Goal: Task Accomplishment & Management: Manage account settings

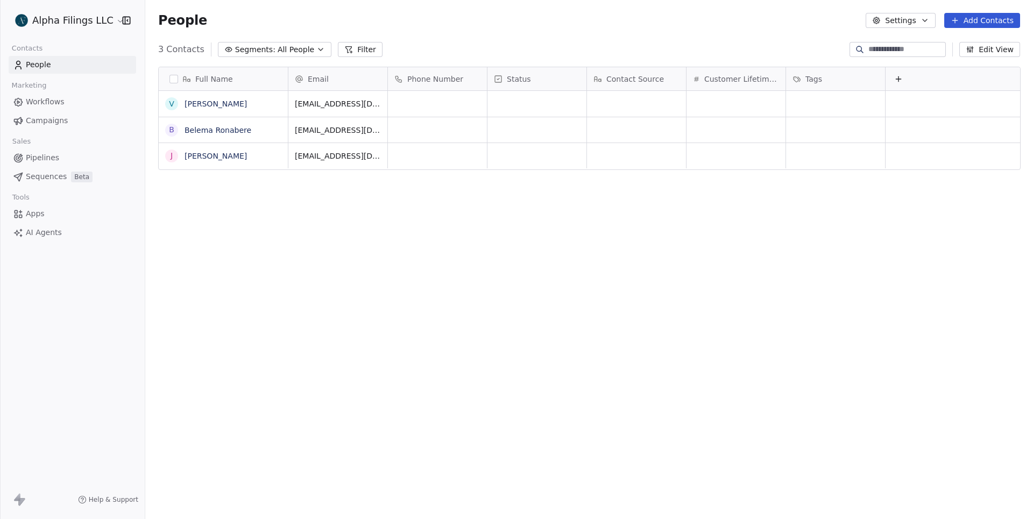
scroll to position [457, 888]
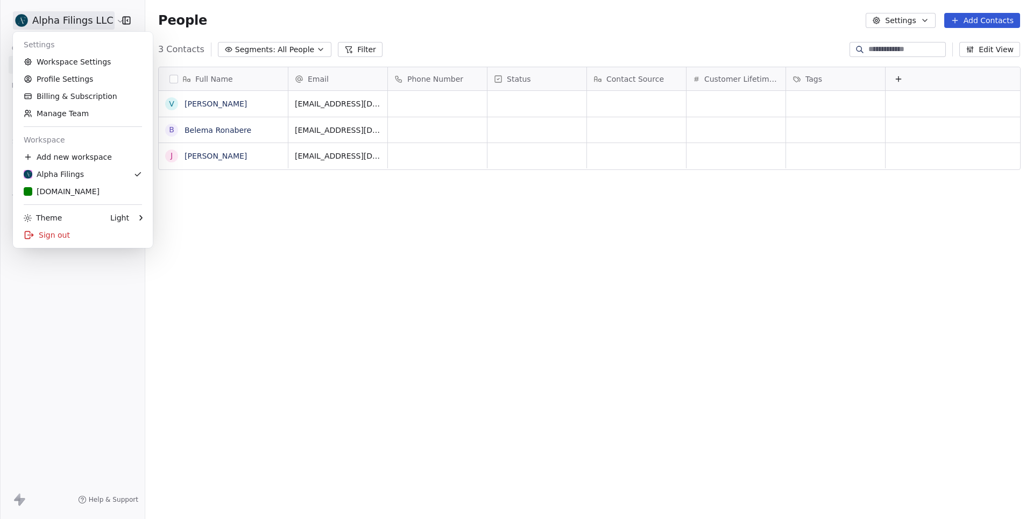
click at [91, 14] on html "Alpha Filings LLC Contacts People Marketing Workflows Campaigns Sales Pipelines…" at bounding box center [516, 259] width 1033 height 519
click at [102, 184] on link "N [DOMAIN_NAME]" at bounding box center [82, 191] width 131 height 17
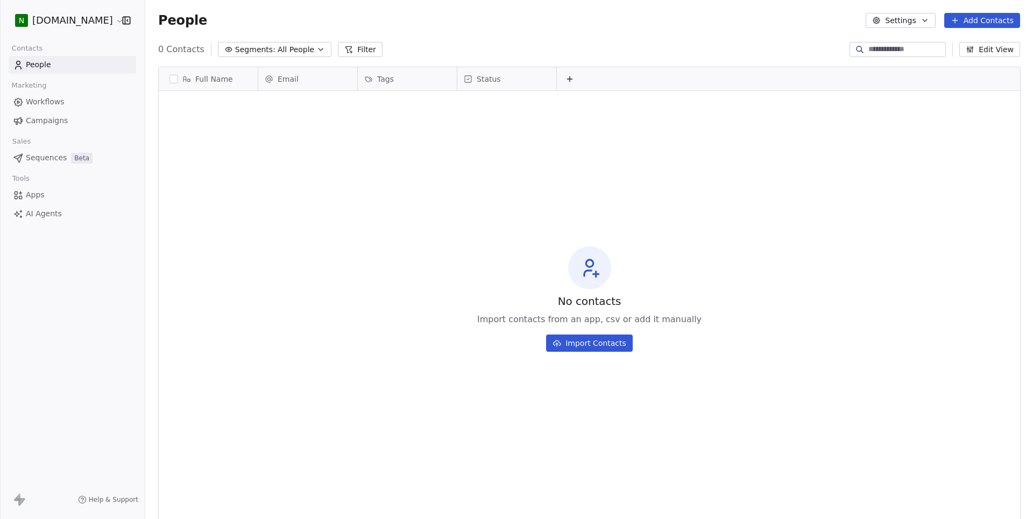
scroll to position [457, 888]
click at [66, 22] on html "N [DOMAIN_NAME] Contacts People Marketing Workflows Campaigns Sales Sequences B…" at bounding box center [516, 259] width 1033 height 519
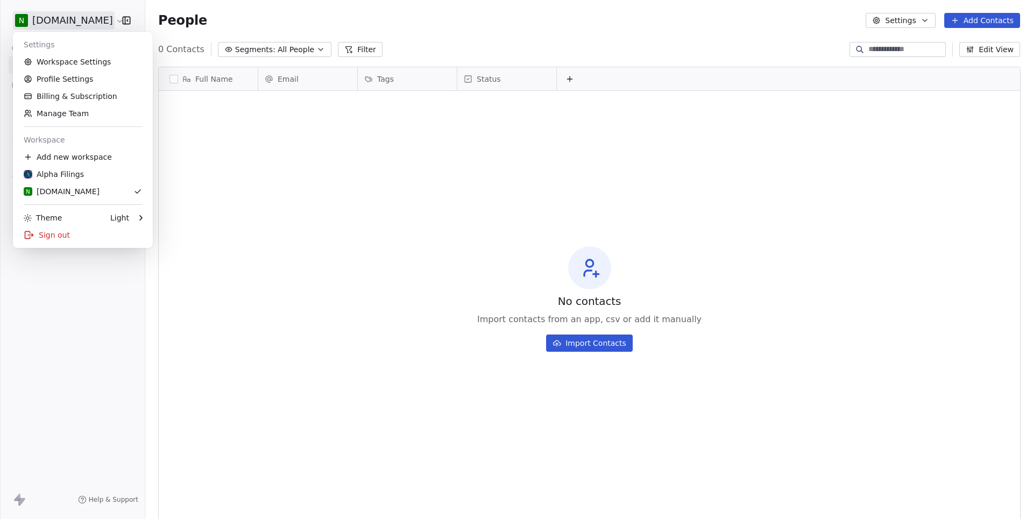
click at [307, 221] on html "N [DOMAIN_NAME] Contacts People Marketing Workflows Campaigns Sales Sequences B…" at bounding box center [516, 259] width 1033 height 519
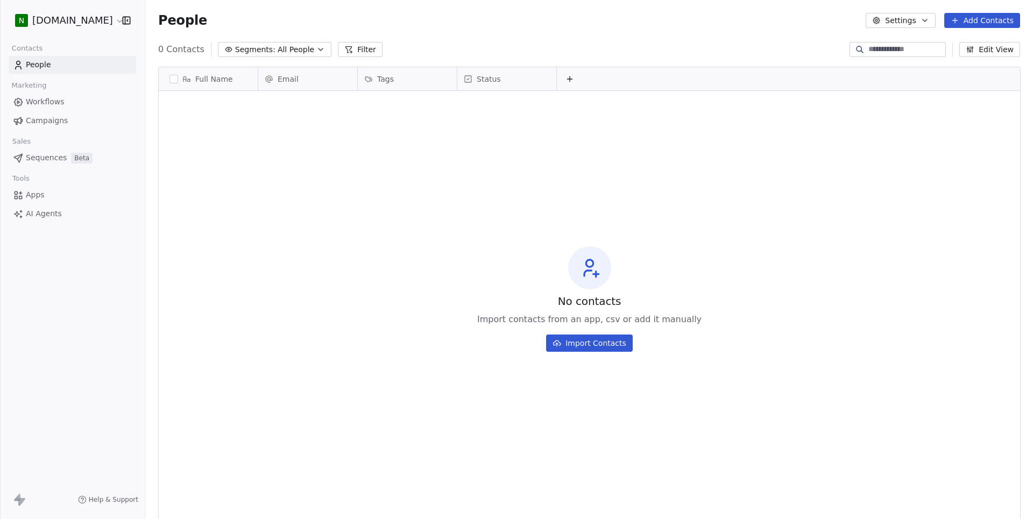
click at [48, 16] on html "N [DOMAIN_NAME] Contacts People Marketing Workflows Campaigns Sales Sequences B…" at bounding box center [516, 259] width 1033 height 519
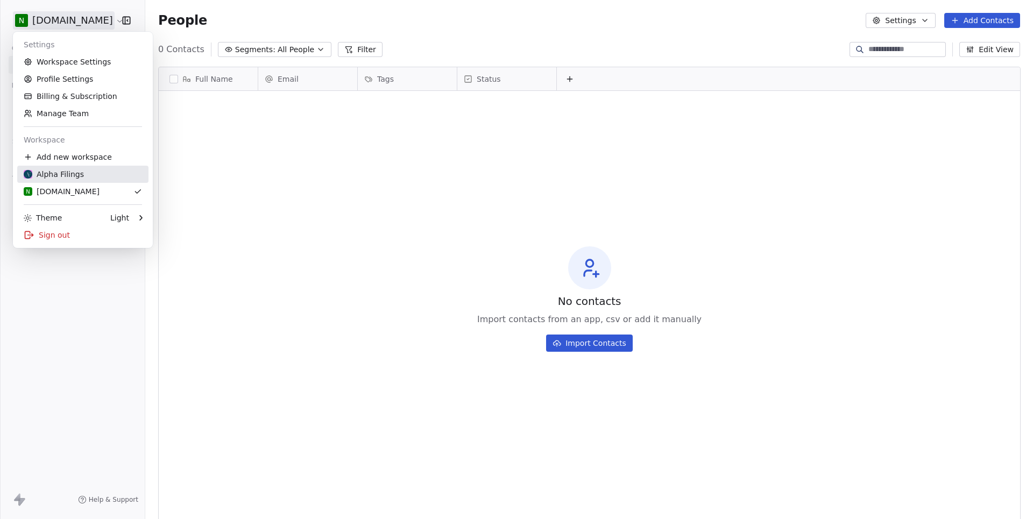
click at [64, 171] on div "Alpha Filings" at bounding box center [54, 174] width 60 height 11
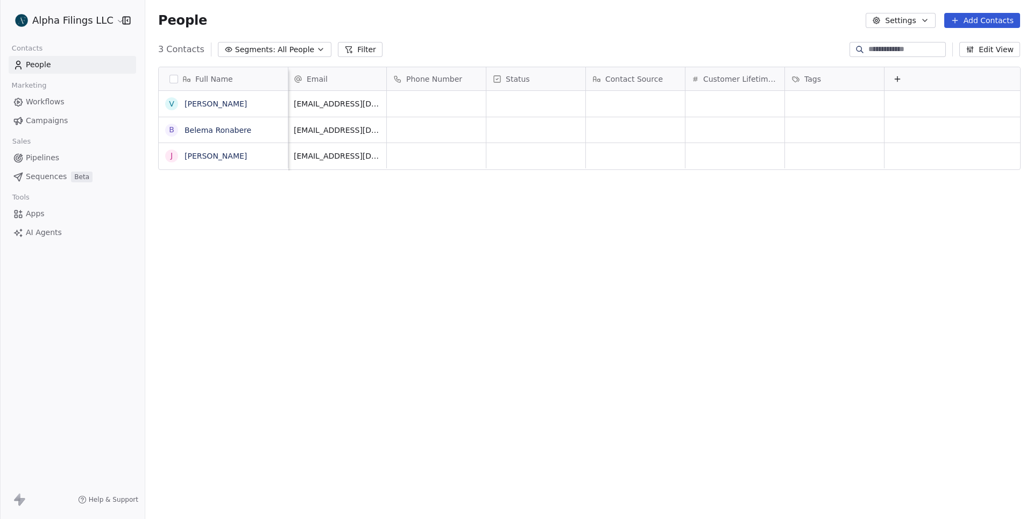
scroll to position [0, 1]
click at [984, 46] on button "Edit View" at bounding box center [990, 49] width 61 height 15
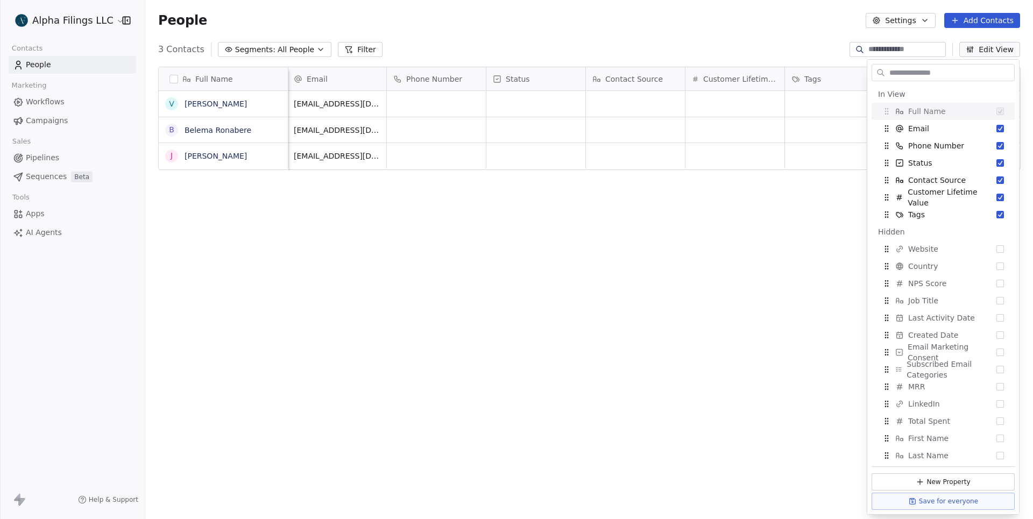
scroll to position [0, 0]
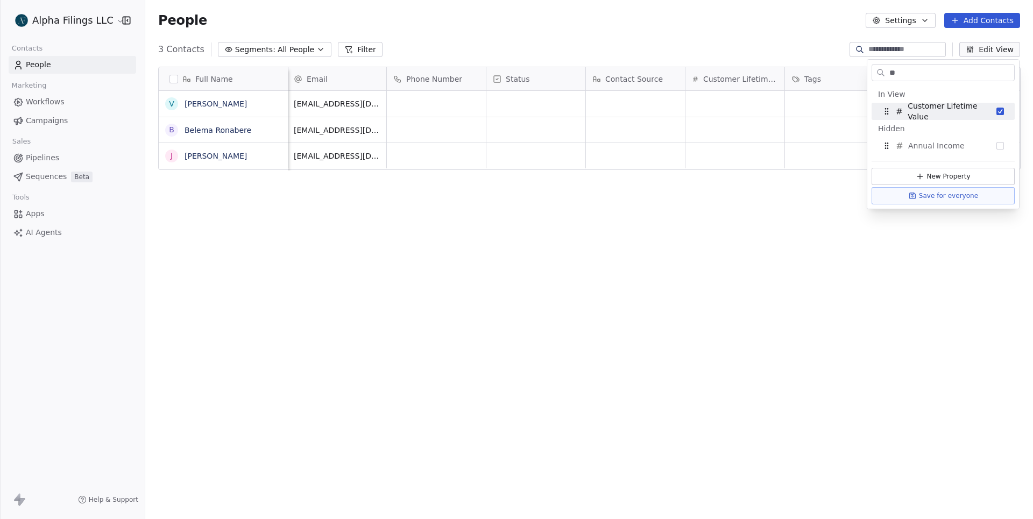
type input "*"
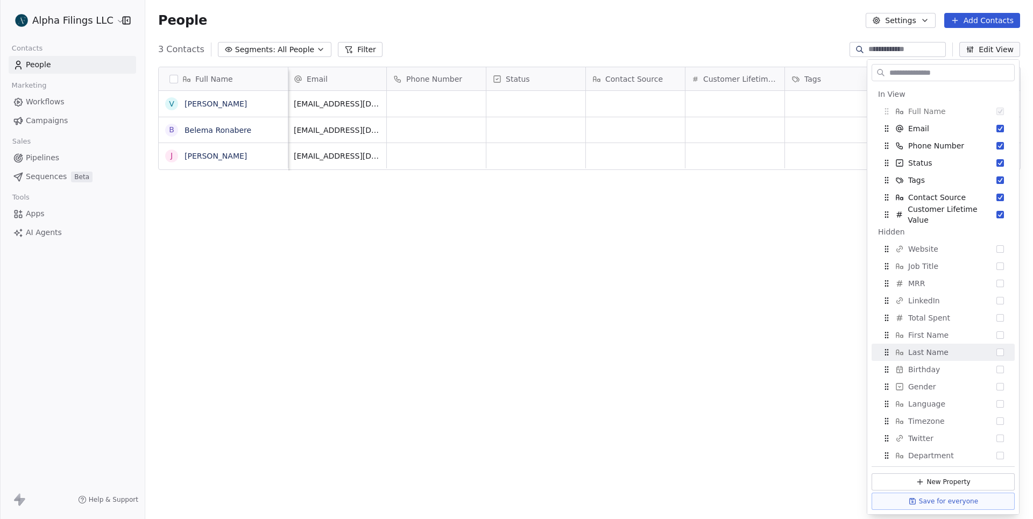
click at [912, 22] on button "Settings" at bounding box center [900, 20] width 69 height 15
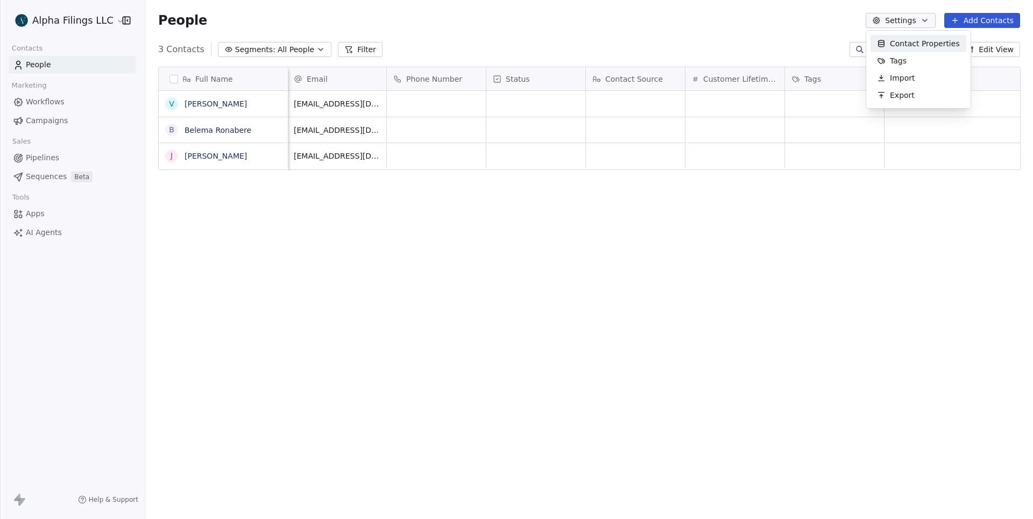
click at [914, 39] on span "Contact Properties" at bounding box center [925, 43] width 70 height 11
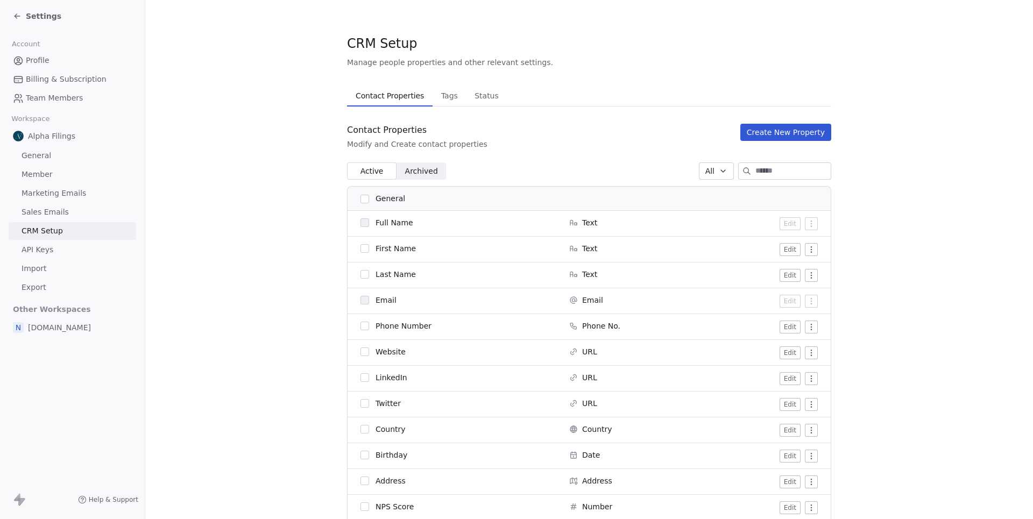
click at [756, 168] on input at bounding box center [793, 171] width 75 height 16
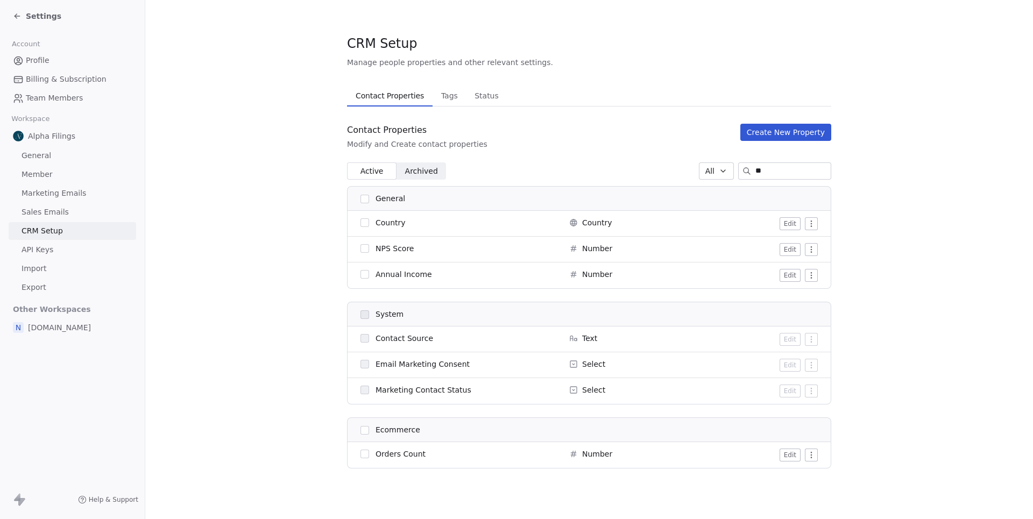
type input "*"
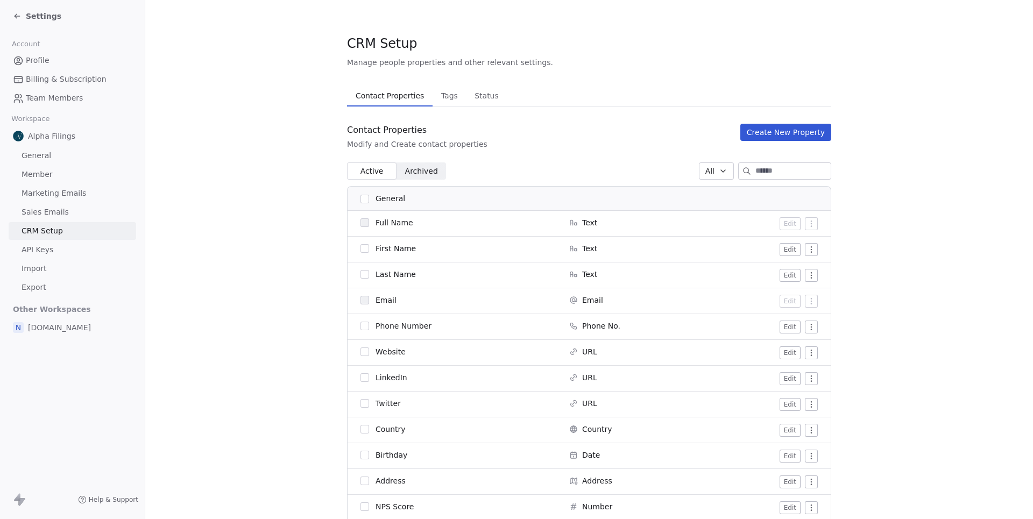
click at [434, 168] on span "Archived" at bounding box center [421, 171] width 33 height 11
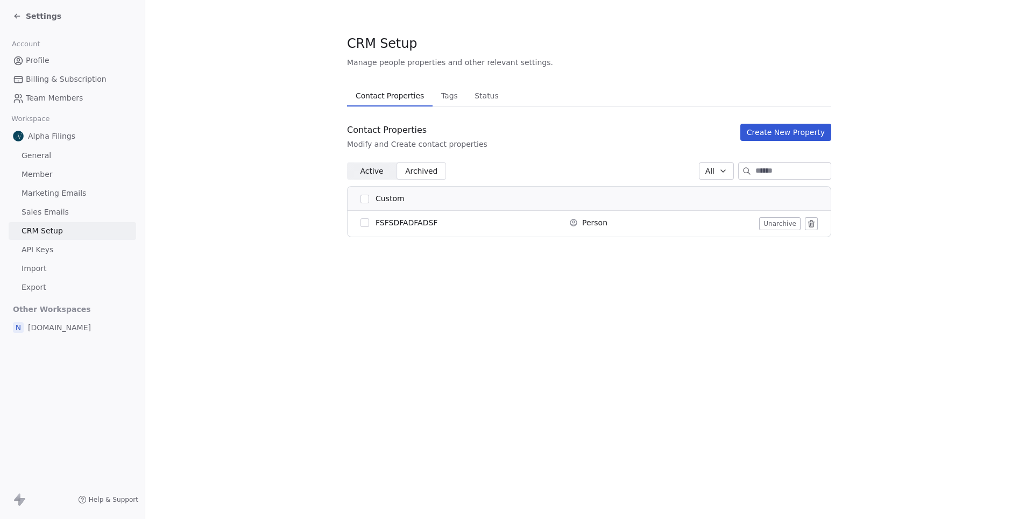
click at [372, 170] on span "Active" at bounding box center [371, 171] width 23 height 11
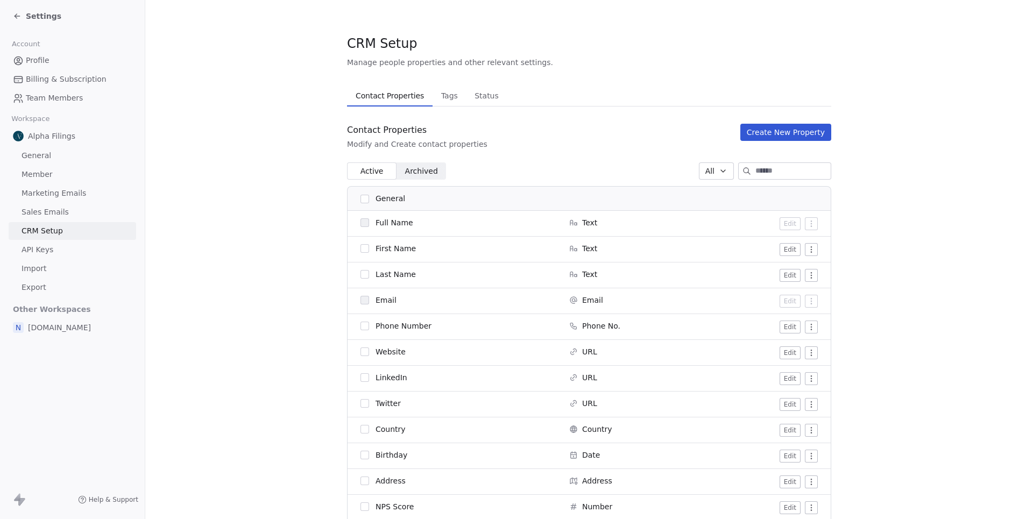
click at [457, 98] on span "Tags" at bounding box center [449, 95] width 25 height 15
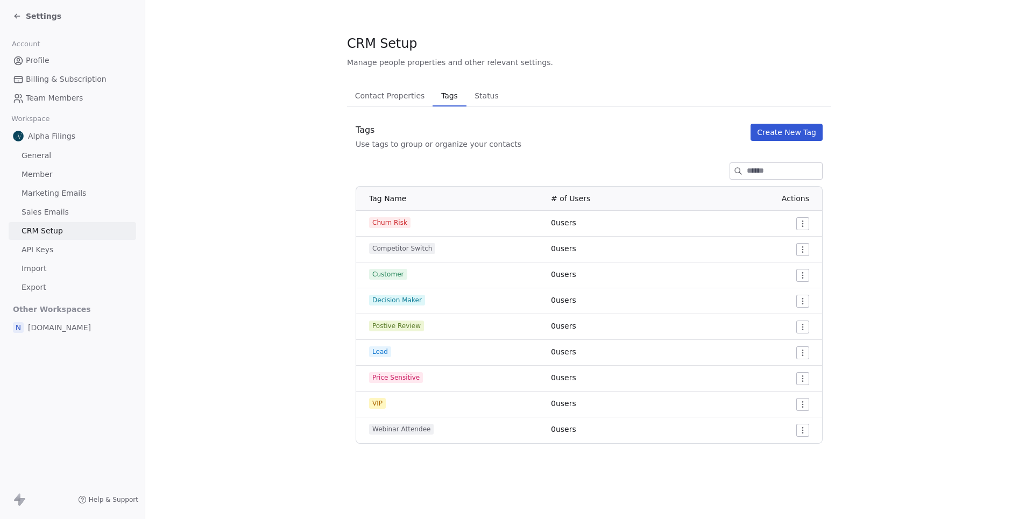
click at [490, 101] on span "Status" at bounding box center [486, 95] width 33 height 15
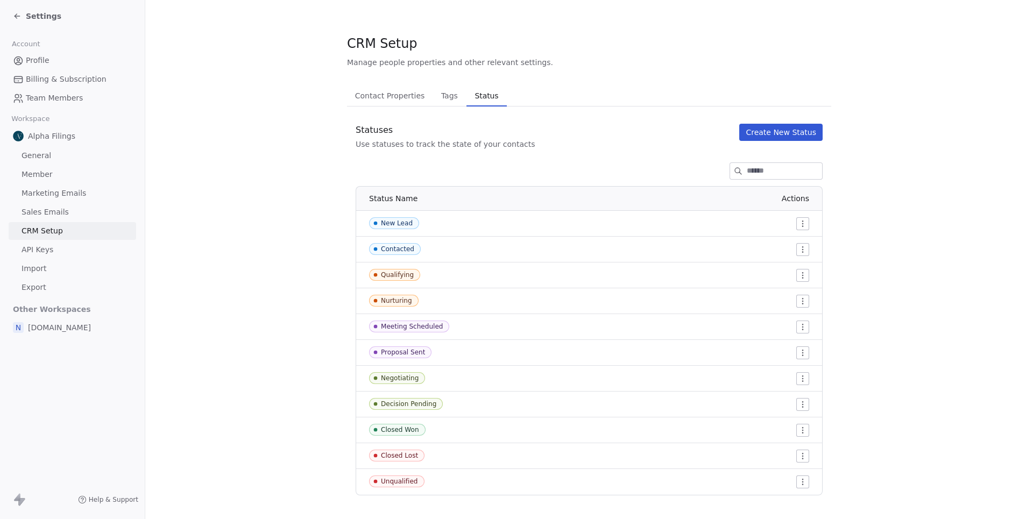
click at [391, 97] on span "Contact Properties" at bounding box center [390, 95] width 79 height 15
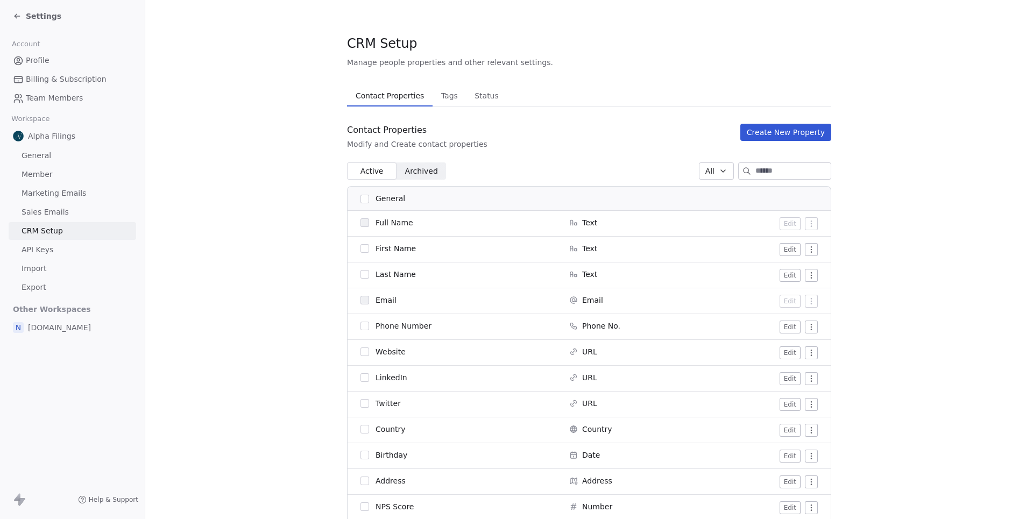
click at [44, 16] on span "Settings" at bounding box center [44, 16] width 36 height 11
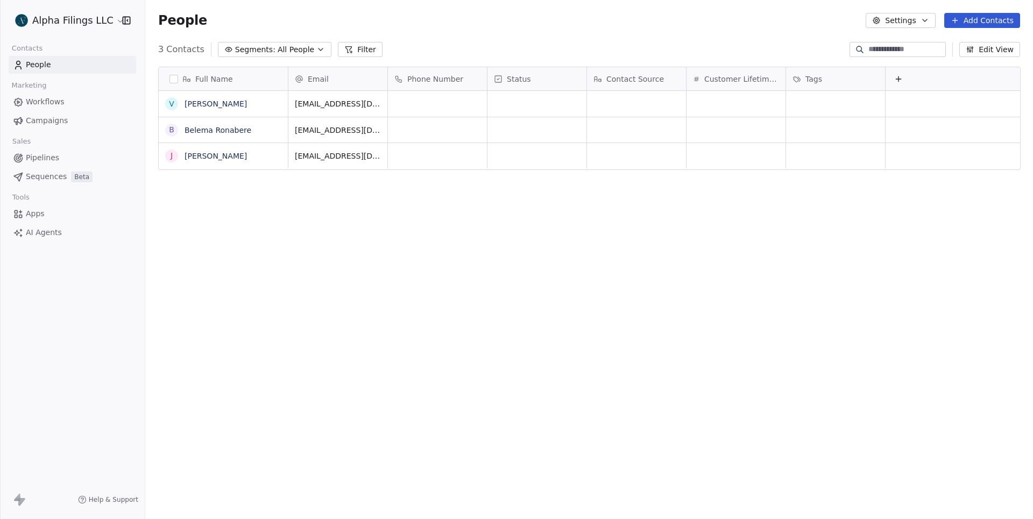
click at [95, 20] on html "Alpha Filings LLC Contacts People Marketing Workflows Campaigns Sales Pipelines…" at bounding box center [516, 259] width 1033 height 519
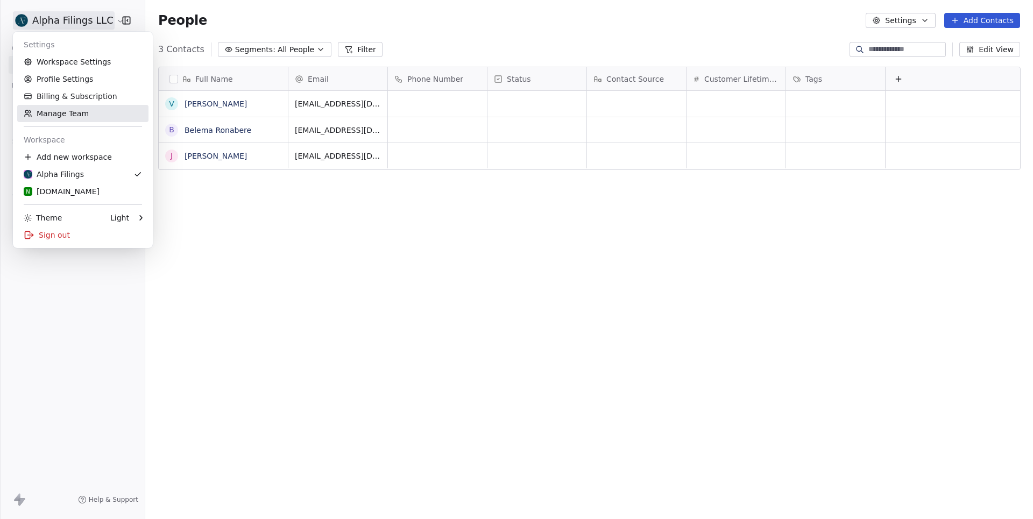
click at [65, 110] on link "Manage Team" at bounding box center [82, 113] width 131 height 17
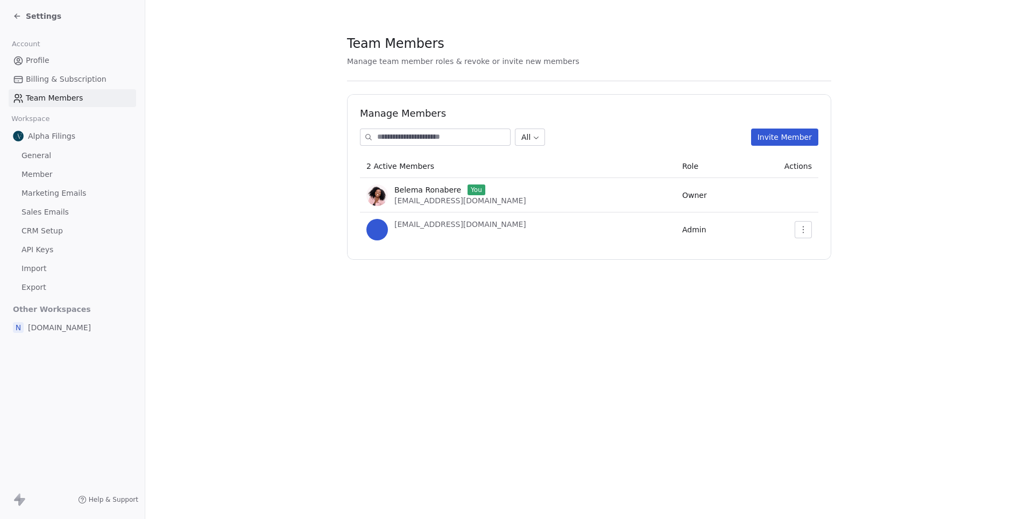
click at [35, 13] on span "Settings" at bounding box center [44, 16] width 36 height 11
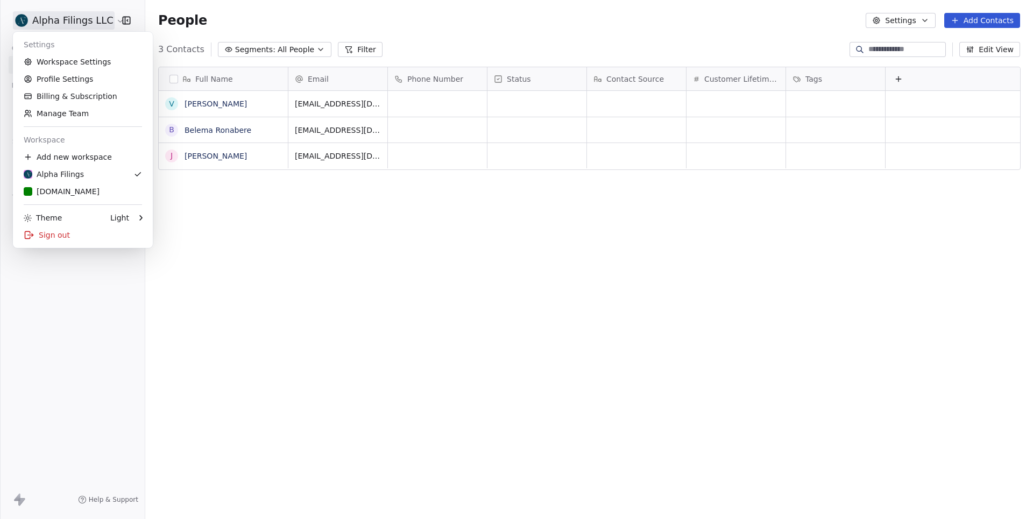
click at [97, 11] on html "Alpha Filings LLC Contacts People Marketing Workflows Campaigns Sales Pipelines…" at bounding box center [516, 259] width 1033 height 519
click at [377, 278] on html "Alpha Filings LLC Contacts People Marketing Workflows Campaigns Sales Pipelines…" at bounding box center [516, 259] width 1033 height 519
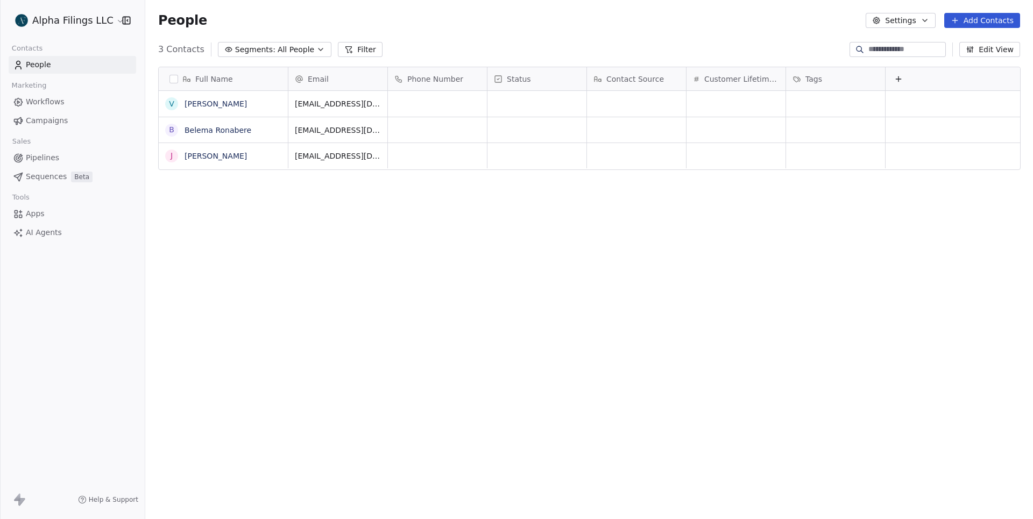
click at [978, 50] on button "Edit View" at bounding box center [990, 49] width 61 height 15
type input "*******"
click at [899, 22] on button "Settings" at bounding box center [900, 20] width 69 height 15
click at [903, 46] on span "Contact Properties" at bounding box center [925, 43] width 70 height 11
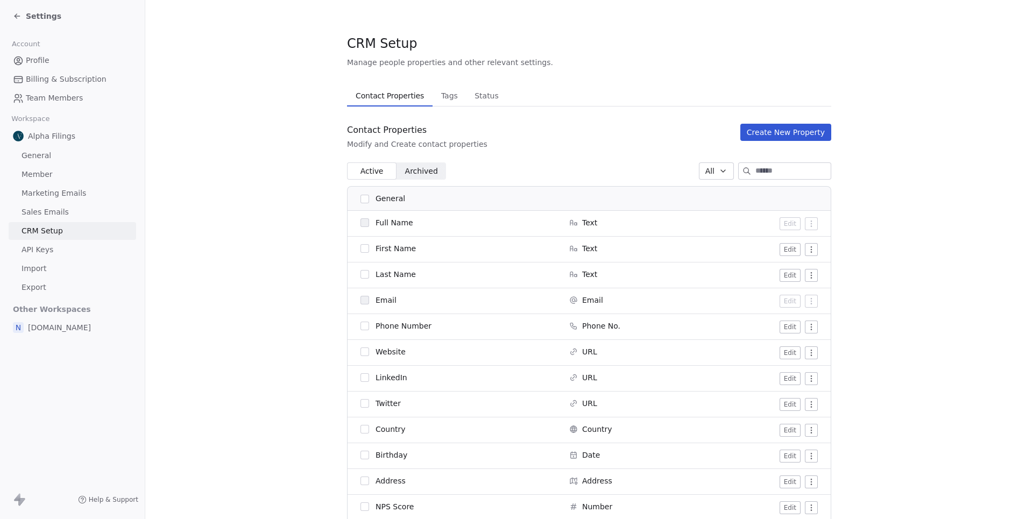
click at [766, 173] on input at bounding box center [793, 171] width 75 height 16
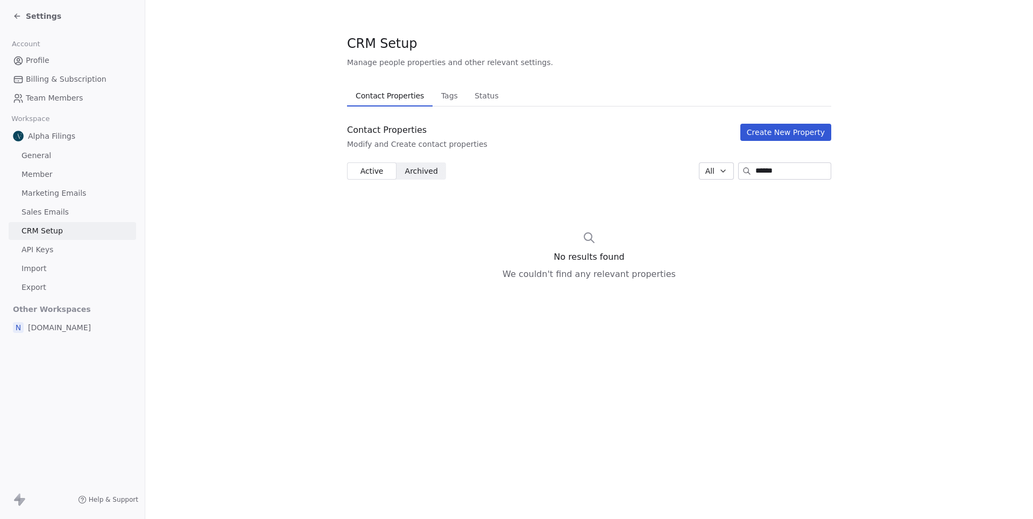
type input "*******"
click at [52, 16] on span "Settings" at bounding box center [44, 16] width 36 height 11
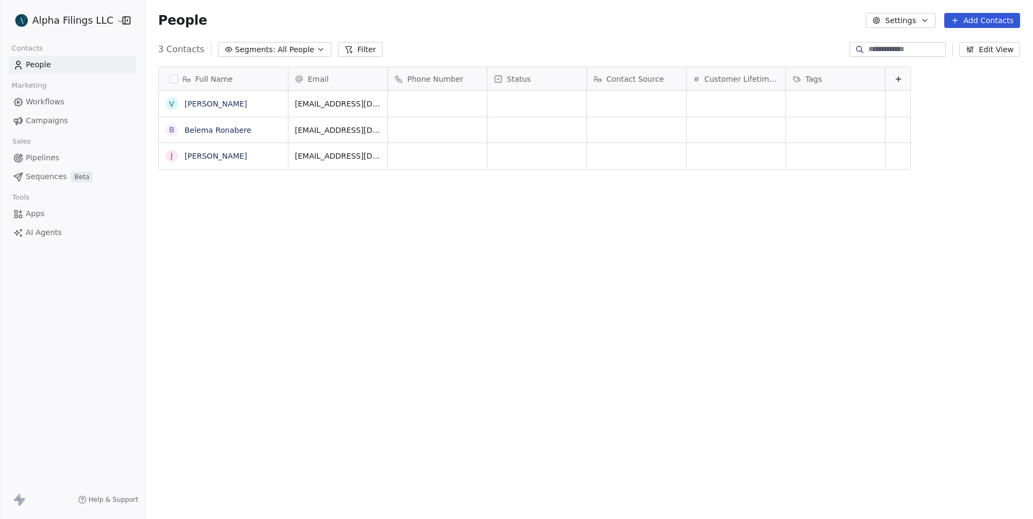
scroll to position [457, 888]
click at [47, 158] on span "Pipelines" at bounding box center [42, 157] width 33 height 11
